Goal: Register for event/course

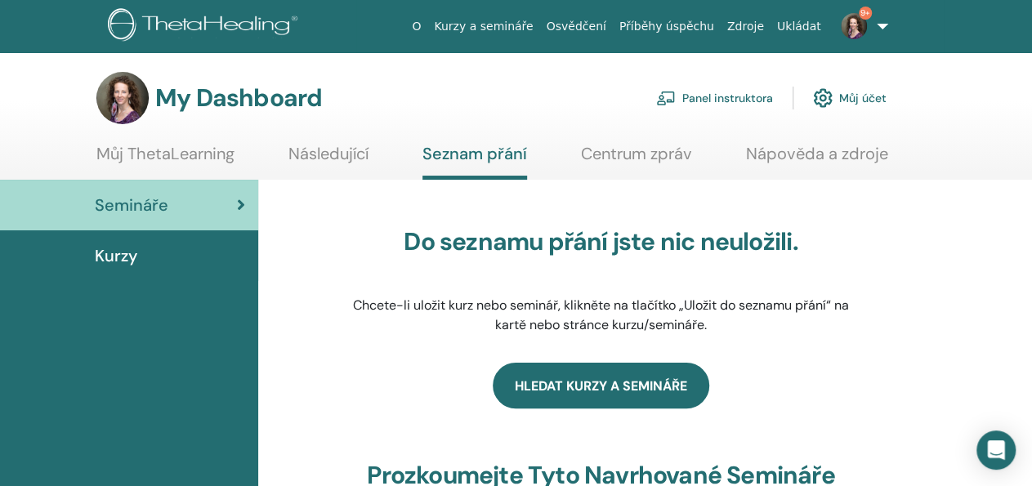
click at [591, 386] on link "Hledat kurzy a semináře" at bounding box center [601, 386] width 216 height 46
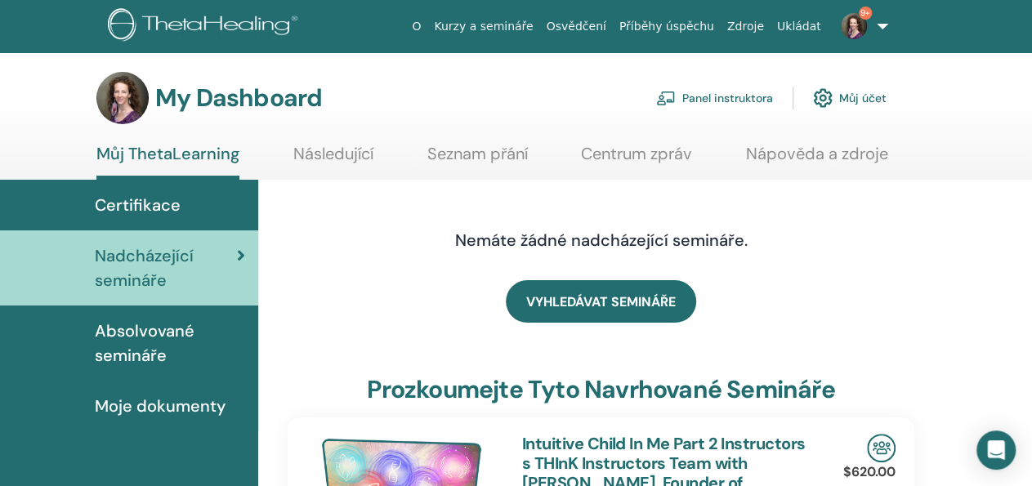
click at [734, 99] on link "Panel instruktora" at bounding box center [714, 98] width 117 height 36
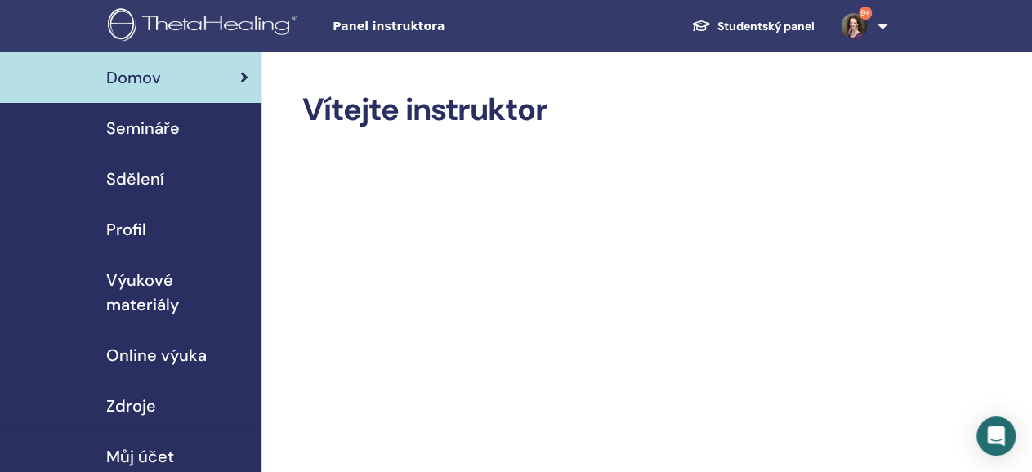
click at [776, 20] on link "Studentský panel" at bounding box center [752, 26] width 149 height 30
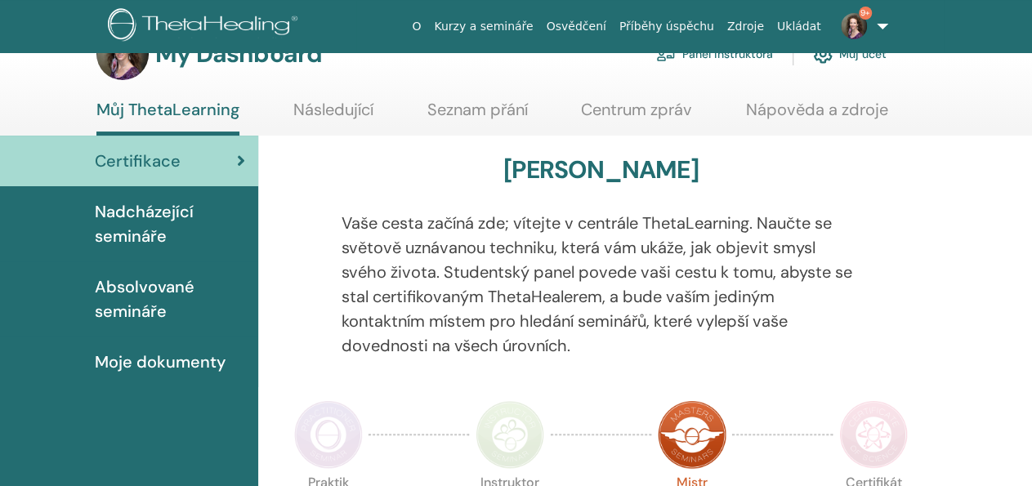
scroll to position [45, 0]
click at [146, 290] on span "Absolvované semináře" at bounding box center [170, 298] width 150 height 49
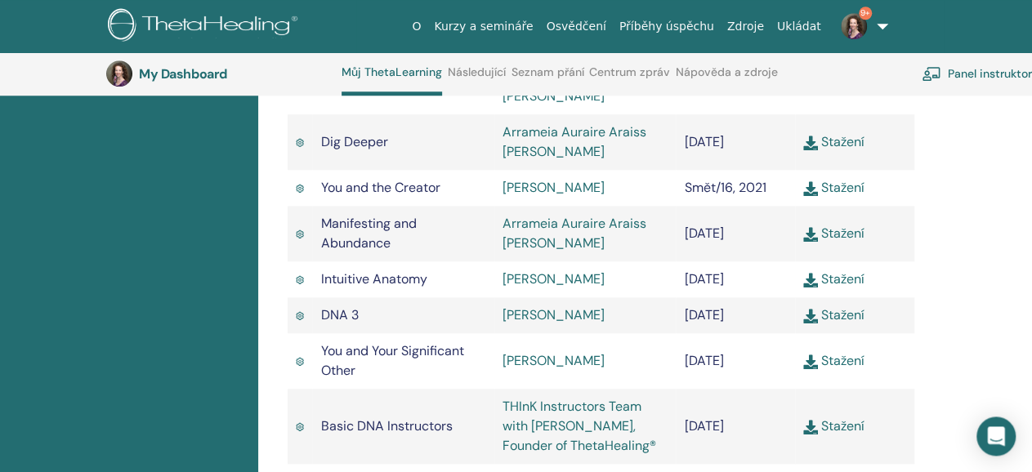
scroll to position [743, 0]
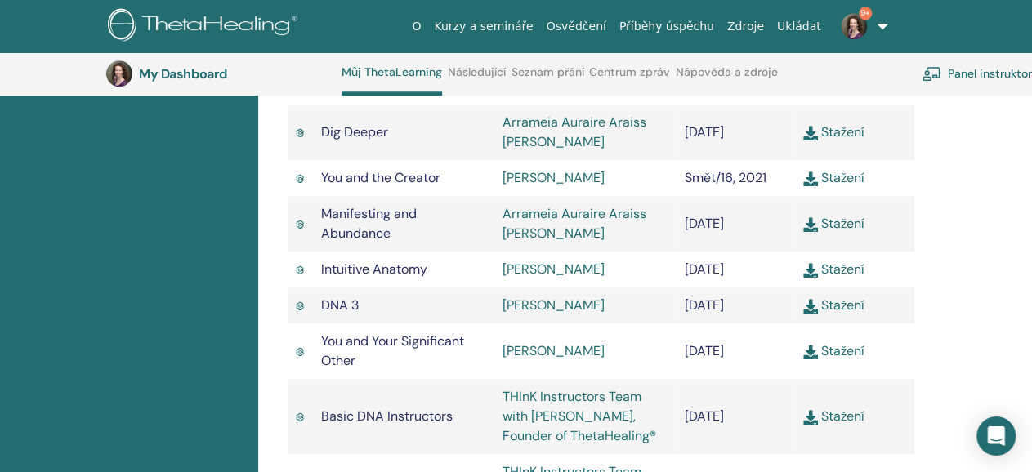
click at [847, 223] on link "Stažení" at bounding box center [833, 223] width 61 height 17
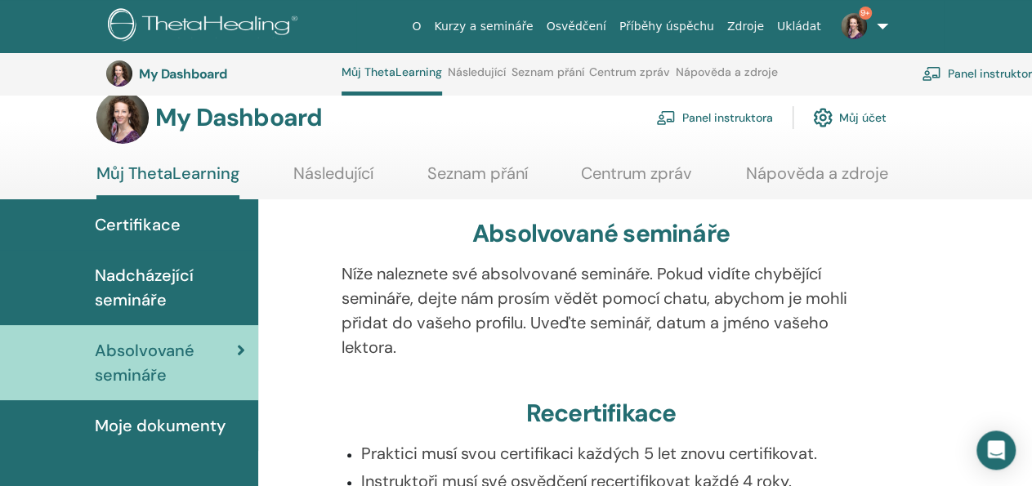
scroll to position [0, 0]
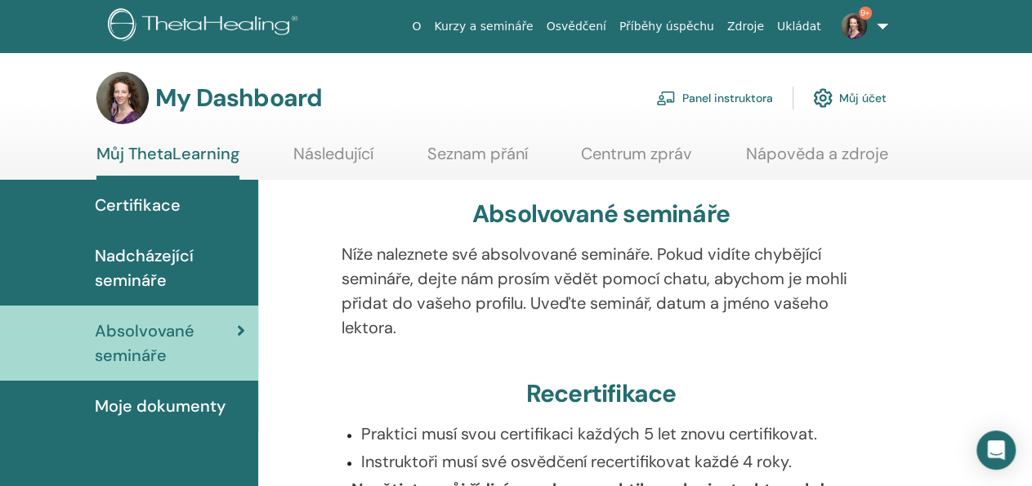
click at [530, 26] on link "Kurzy a semináře" at bounding box center [483, 26] width 112 height 30
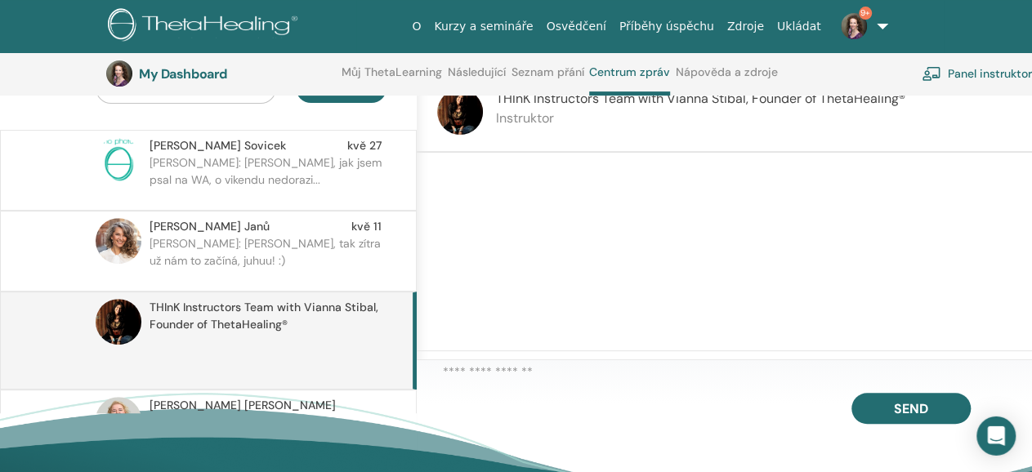
click at [685, 293] on div at bounding box center [724, 252] width 615 height 199
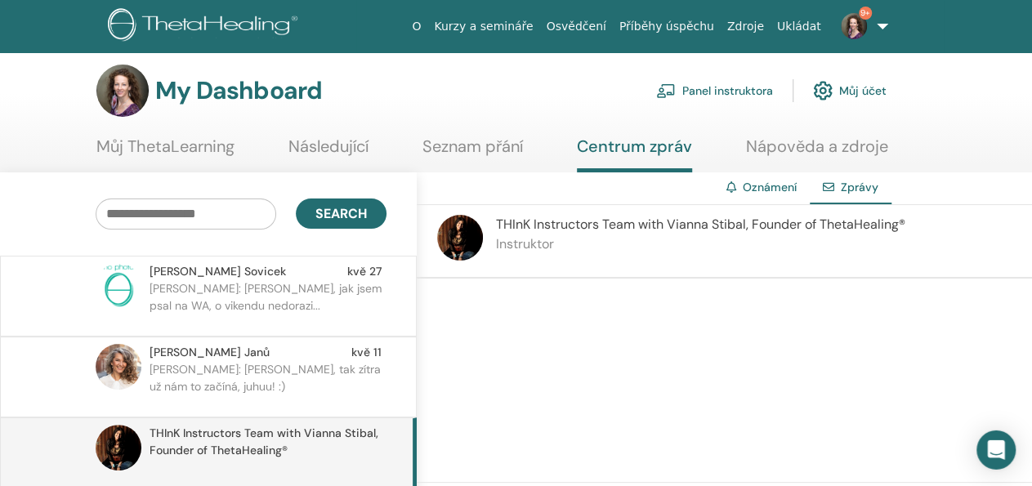
scroll to position [7, 0]
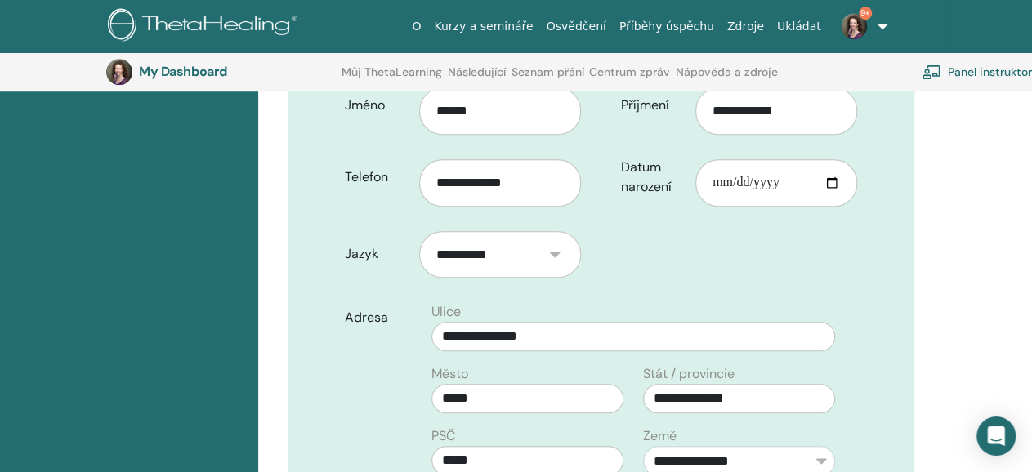
scroll to position [571, 0]
click at [685, 280] on form "**********" at bounding box center [600, 429] width 537 height 708
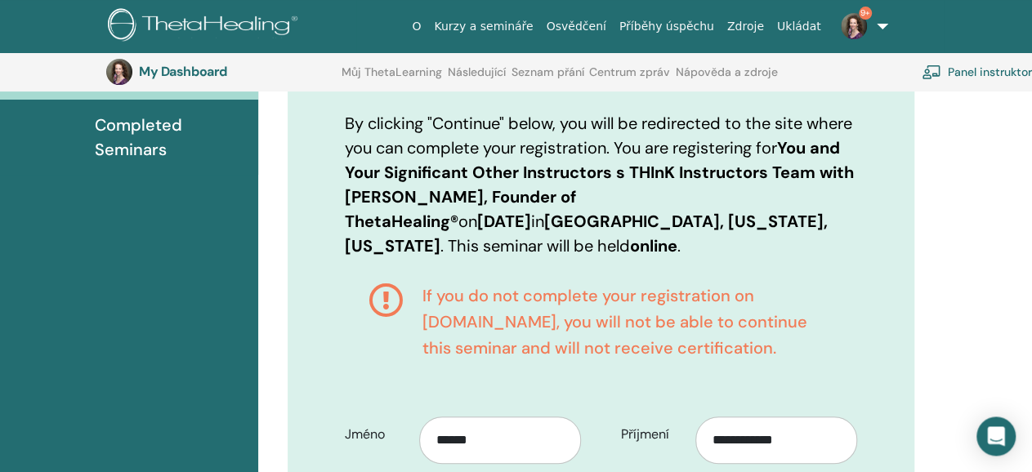
scroll to position [207, 0]
